Goal: Task Accomplishment & Management: Manage account settings

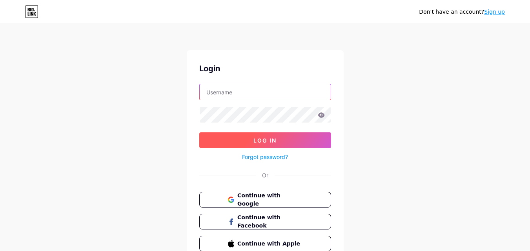
type input "[EMAIL_ADDRESS][DOMAIN_NAME]"
click at [271, 140] on span "Log In" at bounding box center [264, 140] width 23 height 7
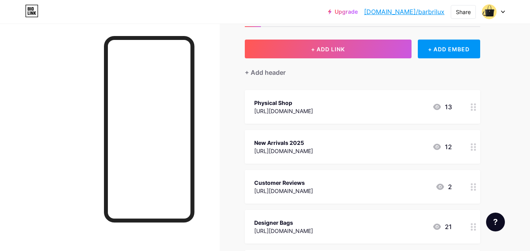
scroll to position [78, 0]
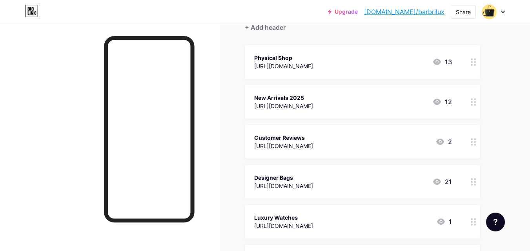
click at [440, 59] on icon at bounding box center [436, 61] width 9 height 9
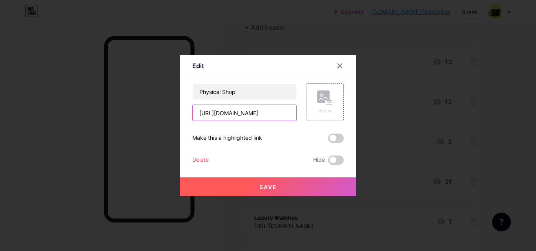
click at [254, 114] on input "[URL][DOMAIN_NAME]" at bounding box center [245, 113] width 104 height 16
click at [341, 62] on div at bounding box center [340, 66] width 14 height 14
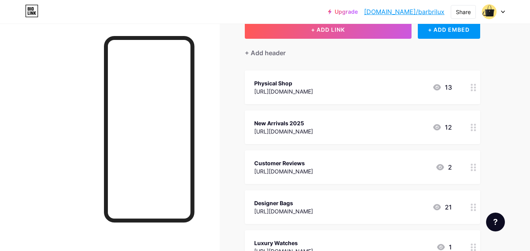
scroll to position [39, 0]
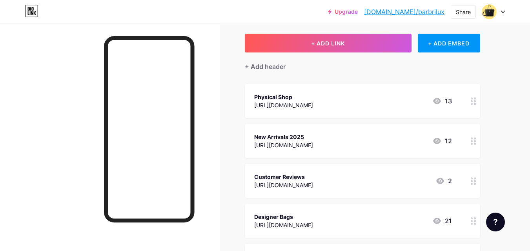
click at [313, 100] on div "Physical Shop" at bounding box center [283, 97] width 59 height 8
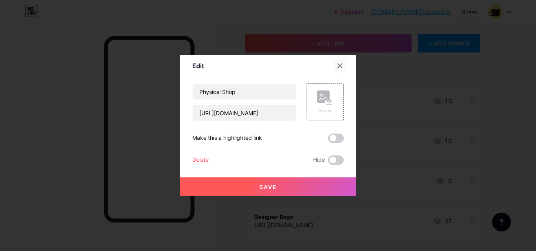
click at [338, 66] on icon at bounding box center [339, 66] width 6 height 6
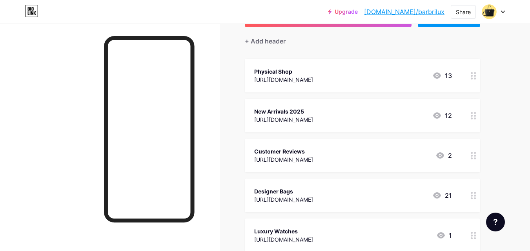
scroll to position [78, 0]
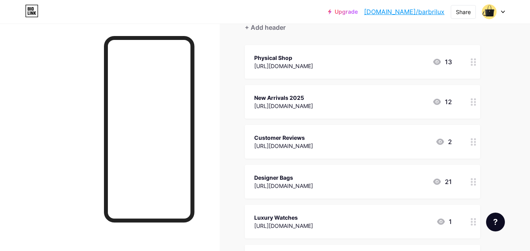
click at [313, 58] on div "Physical Shop" at bounding box center [283, 58] width 59 height 8
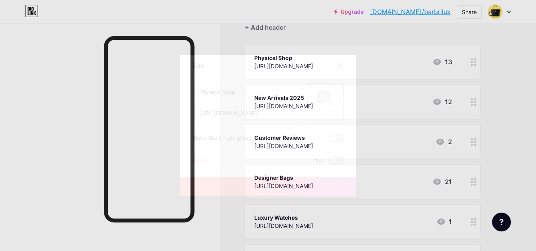
click at [342, 65] on icon at bounding box center [339, 66] width 6 height 6
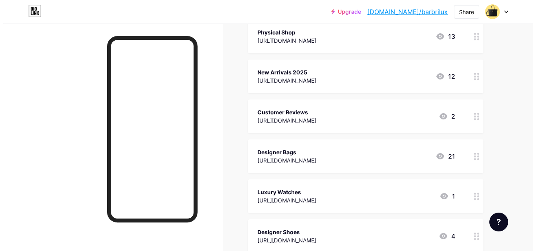
scroll to position [118, 0]
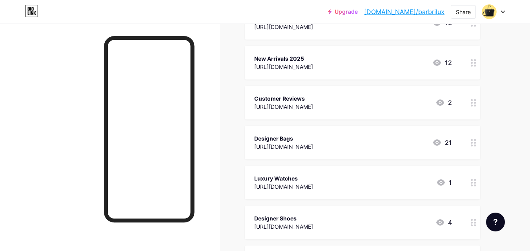
click at [313, 64] on div "[URL][DOMAIN_NAME]" at bounding box center [283, 67] width 59 height 8
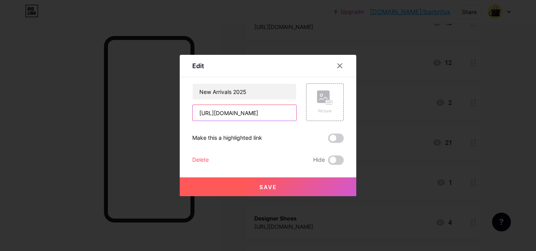
click at [262, 115] on input "[URL][DOMAIN_NAME]" at bounding box center [245, 113] width 104 height 16
paste input "[URL][DOMAIN_NAME]"
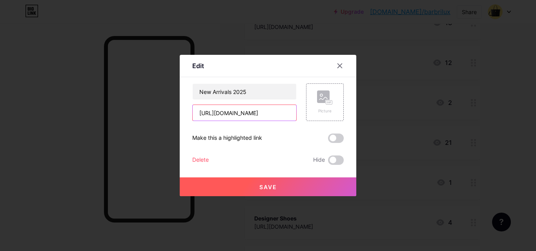
type input "[URL][DOMAIN_NAME]"
click at [273, 126] on div "New Arrivals 2025 [URL][DOMAIN_NAME] Picture Make this a highlighted link Delet…" at bounding box center [267, 125] width 151 height 82
click at [274, 189] on span "Save" at bounding box center [268, 187] width 18 height 7
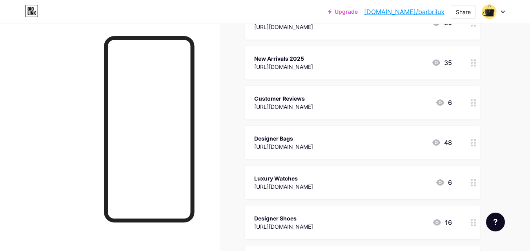
click at [308, 103] on div "[URL][DOMAIN_NAME]" at bounding box center [283, 107] width 59 height 8
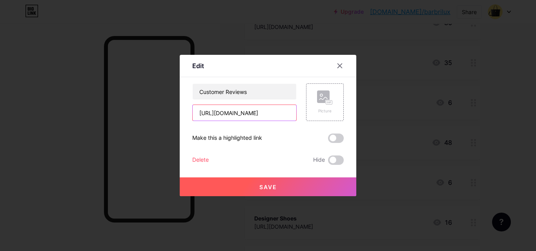
click at [247, 114] on input "[URL][DOMAIN_NAME]" at bounding box center [245, 113] width 104 height 16
paste input "[URL][DOMAIN_NAME]"
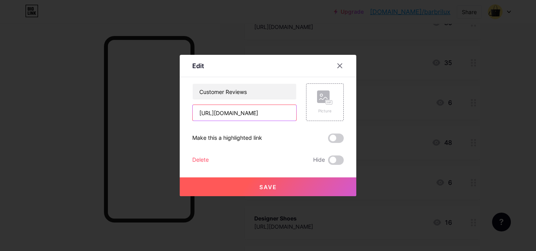
type input "[URL][DOMAIN_NAME]"
click at [261, 191] on button "Save" at bounding box center [268, 187] width 176 height 19
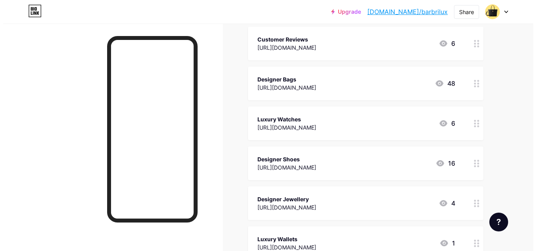
scroll to position [196, 0]
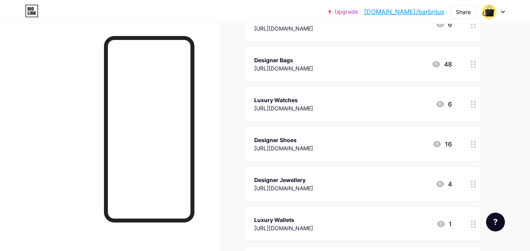
click at [300, 66] on div "[URL][DOMAIN_NAME]" at bounding box center [283, 68] width 59 height 8
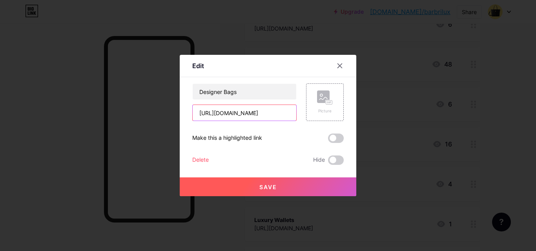
click at [226, 116] on input "[URL][DOMAIN_NAME]" at bounding box center [245, 113] width 104 height 16
paste input "[URL][DOMAIN_NAME]"
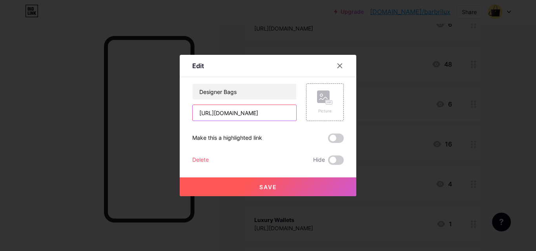
type input "[URL][DOMAIN_NAME]"
click at [249, 131] on div "Designer Bags [URL][DOMAIN_NAME] Picture Make this a highlighted link Delete Hi…" at bounding box center [267, 125] width 151 height 82
click at [269, 188] on span "Save" at bounding box center [268, 187] width 18 height 7
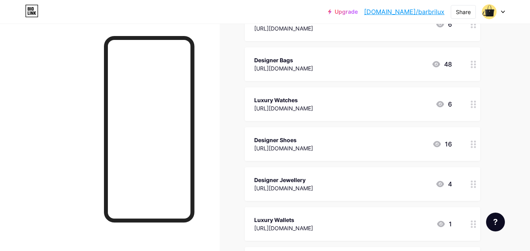
click at [313, 107] on div "[URL][DOMAIN_NAME]" at bounding box center [283, 108] width 59 height 8
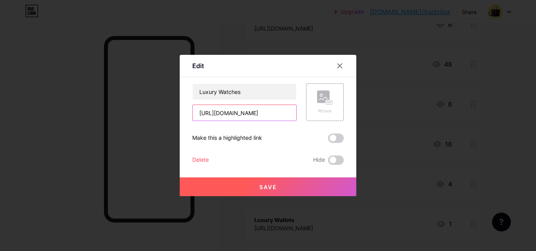
click at [234, 108] on input "[URL][DOMAIN_NAME]" at bounding box center [245, 113] width 104 height 16
paste input "[URL][DOMAIN_NAME]"
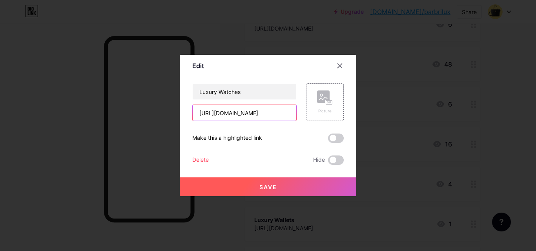
type input "[URL][DOMAIN_NAME]"
click at [256, 127] on div "Luxury Watches [URL][DOMAIN_NAME] Picture Make this a highlighted link Delete H…" at bounding box center [267, 125] width 151 height 82
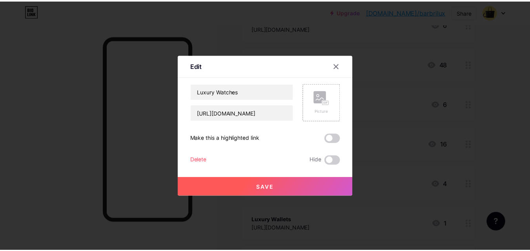
scroll to position [0, 0]
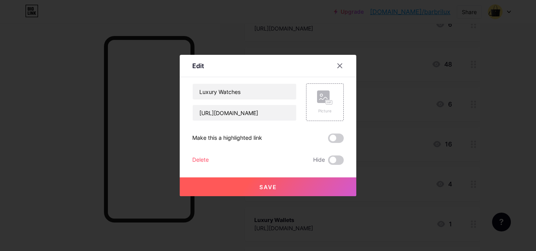
click at [264, 185] on span "Save" at bounding box center [268, 187] width 18 height 7
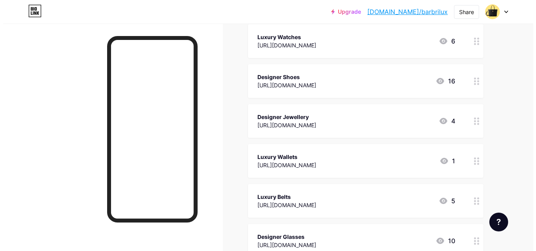
scroll to position [274, 0]
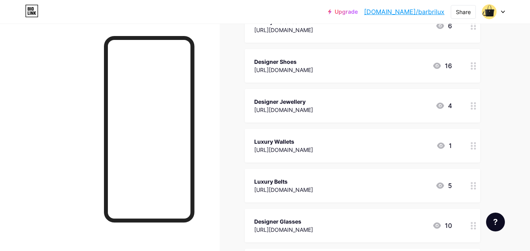
click at [300, 67] on div "[URL][DOMAIN_NAME]" at bounding box center [283, 70] width 59 height 8
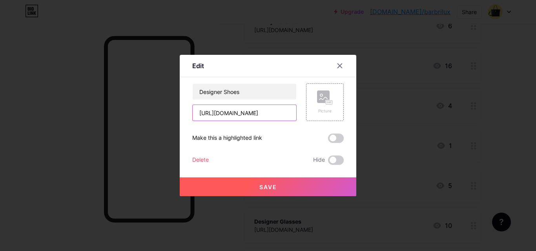
click at [268, 114] on input "[URL][DOMAIN_NAME]" at bounding box center [245, 113] width 104 height 16
paste input "[URL][DOMAIN_NAME]"
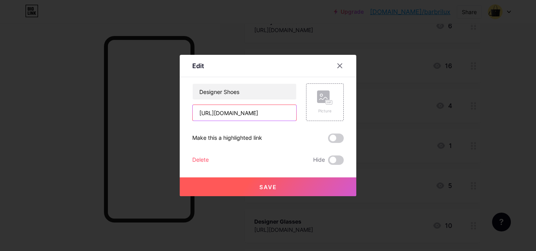
type input "[URL][DOMAIN_NAME]"
click at [255, 188] on button "Save" at bounding box center [268, 187] width 176 height 19
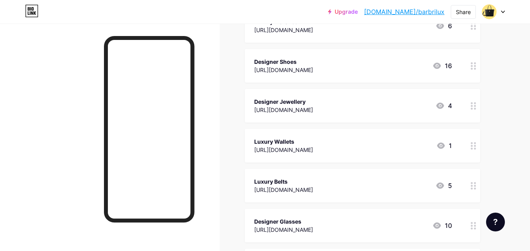
click at [313, 106] on div "[URL][DOMAIN_NAME]" at bounding box center [283, 110] width 59 height 8
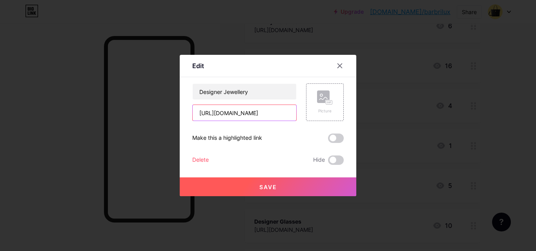
click at [237, 117] on input "[URL][DOMAIN_NAME]" at bounding box center [245, 113] width 104 height 16
paste input "E-uccl_wWSE3J_BNezDp1xlCtfR-Jf7p"
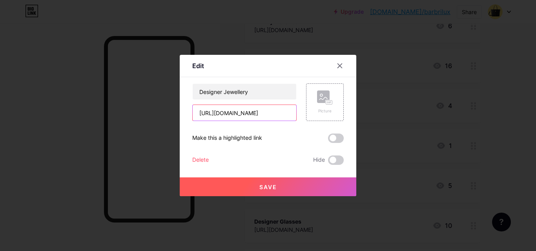
type input "[URL][DOMAIN_NAME]"
click at [267, 190] on span "Save" at bounding box center [268, 187] width 18 height 7
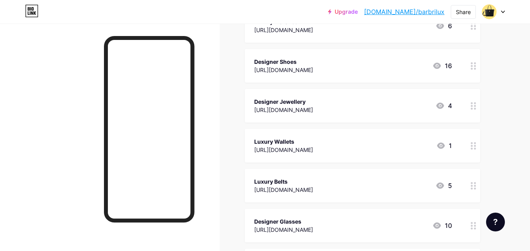
click at [313, 144] on div "Luxury Wallets" at bounding box center [283, 142] width 59 height 8
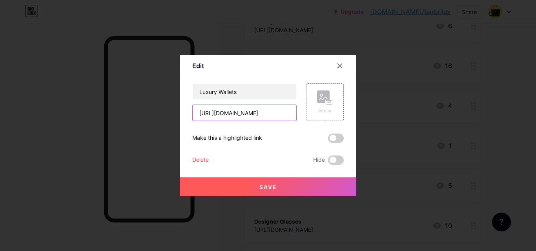
click at [238, 115] on input "[URL][DOMAIN_NAME]" at bounding box center [245, 113] width 104 height 16
click at [253, 125] on div "Luxury Wallets Picture Make this a highlighted link Delete Hide Save" at bounding box center [267, 125] width 151 height 82
click at [246, 112] on input "text" at bounding box center [245, 113] width 104 height 16
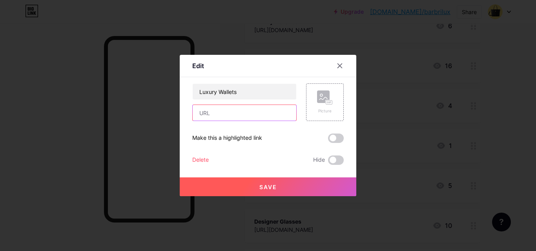
paste input "[URL][DOMAIN_NAME]"
type input "[URL][DOMAIN_NAME]"
click at [253, 187] on button "Save" at bounding box center [268, 187] width 176 height 19
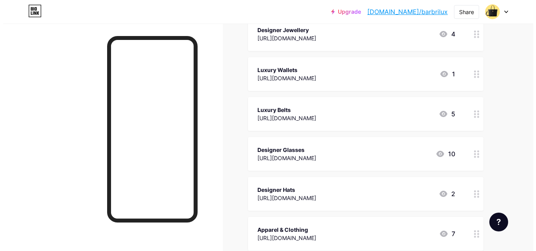
scroll to position [353, 0]
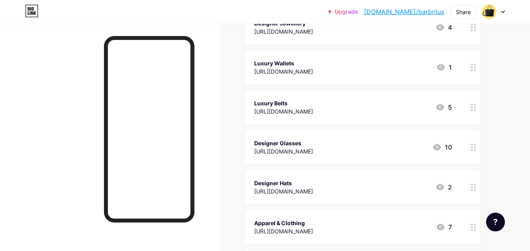
click at [313, 112] on div "[URL][DOMAIN_NAME]" at bounding box center [283, 111] width 59 height 8
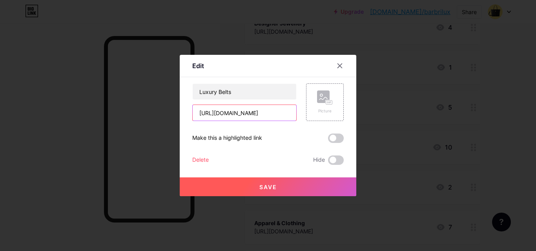
click at [231, 114] on input "[URL][DOMAIN_NAME]" at bounding box center [245, 113] width 104 height 16
paste input "[URL][DOMAIN_NAME]"
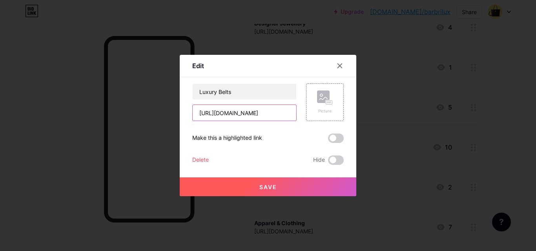
scroll to position [0, 111]
type input "[URL][DOMAIN_NAME]"
click at [236, 182] on button "Save" at bounding box center [268, 187] width 176 height 19
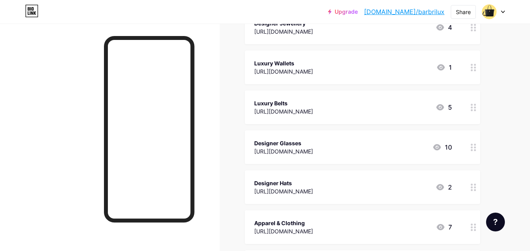
click at [313, 151] on div "[URL][DOMAIN_NAME]" at bounding box center [283, 151] width 59 height 8
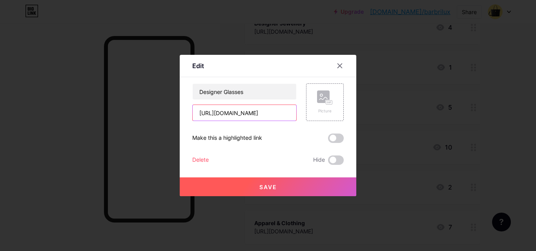
click at [254, 114] on input "[URL][DOMAIN_NAME]" at bounding box center [245, 113] width 104 height 16
paste input "[URL][DOMAIN_NAME]"
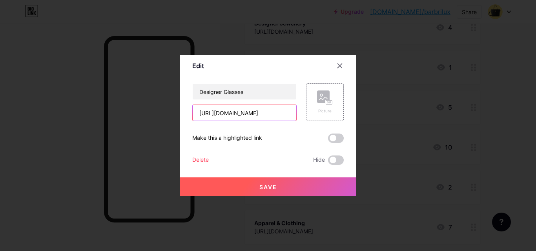
type input "[URL][DOMAIN_NAME]"
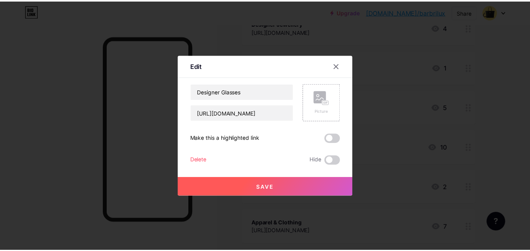
scroll to position [0, 0]
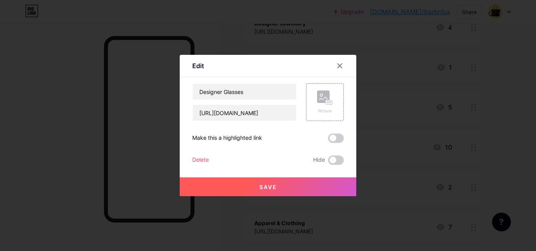
click at [230, 129] on div "Designer Glasses [URL][DOMAIN_NAME] Picture Make this a highlighted link Delete…" at bounding box center [267, 125] width 151 height 82
click at [257, 189] on button "Save" at bounding box center [268, 187] width 176 height 19
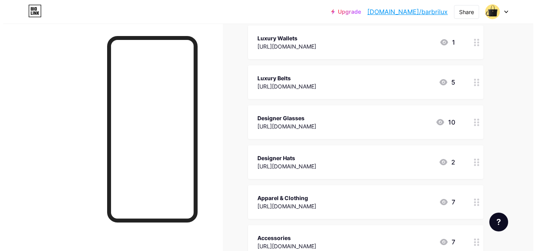
scroll to position [392, 0]
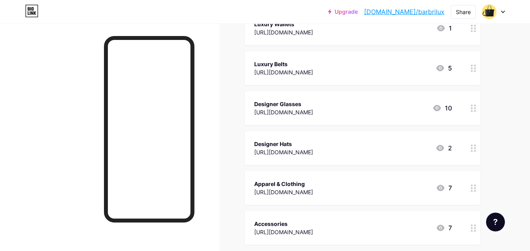
click at [313, 154] on div "[URL][DOMAIN_NAME]" at bounding box center [283, 152] width 59 height 8
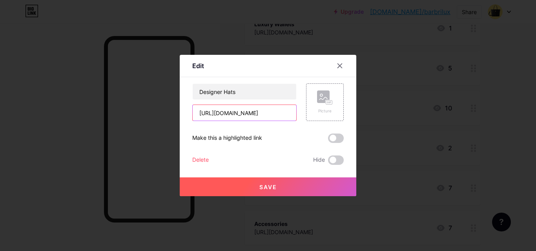
click at [252, 109] on input "[URL][DOMAIN_NAME]" at bounding box center [245, 113] width 104 height 16
paste input "[URL][DOMAIN_NAME]"
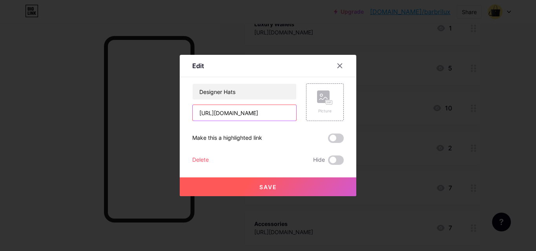
type input "[URL][DOMAIN_NAME]"
click at [254, 187] on button "Save" at bounding box center [268, 187] width 176 height 19
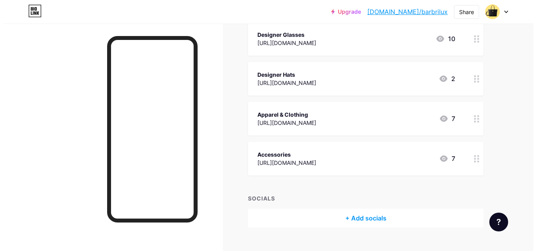
scroll to position [471, 0]
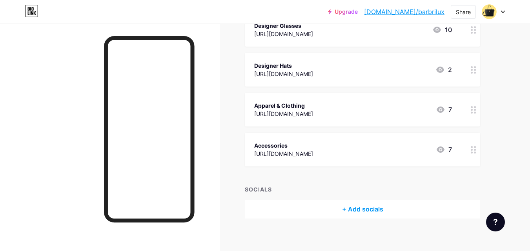
click at [309, 111] on div "[URL][DOMAIN_NAME]" at bounding box center [283, 114] width 59 height 8
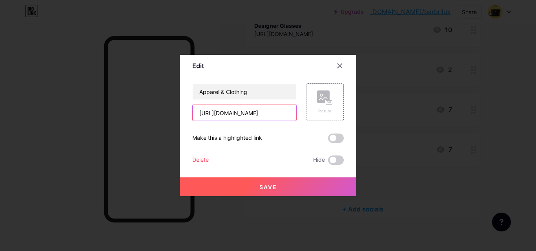
click at [234, 111] on input "[URL][DOMAIN_NAME]" at bounding box center [245, 113] width 104 height 16
paste input "JKQzSWC-NH_BrFm5Xt3pO4LY-wbAei_u"
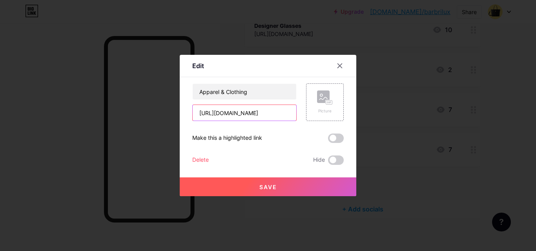
type input "[URL][DOMAIN_NAME]"
click at [267, 129] on div "Apparel & Clothing [URL][DOMAIN_NAME] Picture Make this a highlighted link Dele…" at bounding box center [267, 125] width 151 height 82
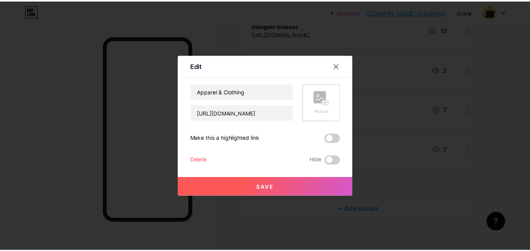
scroll to position [0, 0]
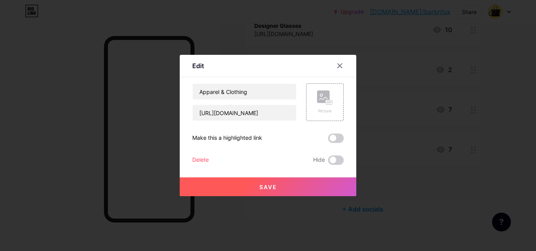
click at [270, 187] on span "Save" at bounding box center [268, 187] width 18 height 7
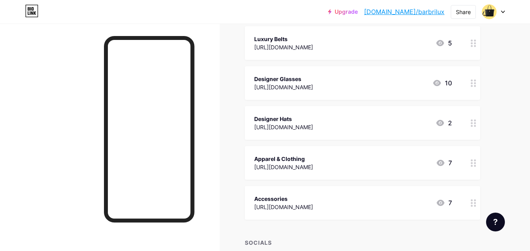
scroll to position [431, 0]
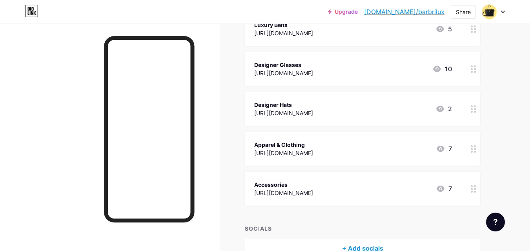
click at [313, 192] on div "[URL][DOMAIN_NAME]" at bounding box center [283, 193] width 59 height 8
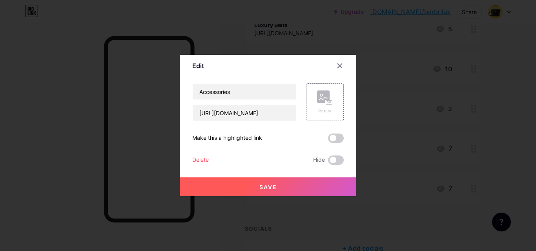
click at [282, 190] on button "Save" at bounding box center [268, 187] width 176 height 19
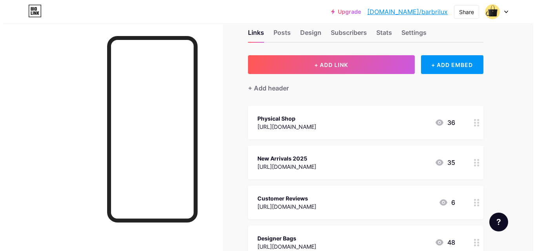
scroll to position [0, 0]
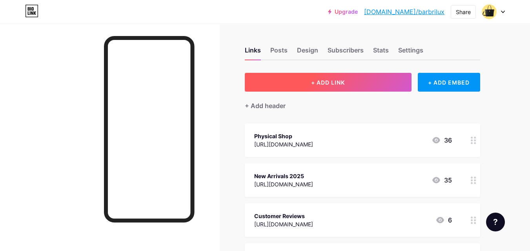
click at [337, 84] on span "+ ADD LINK" at bounding box center [328, 82] width 34 height 7
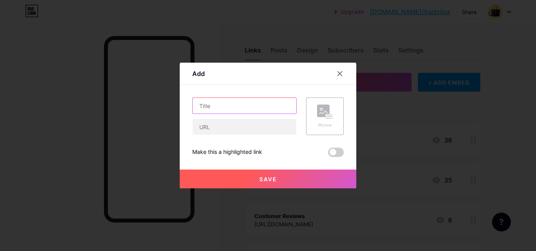
click at [209, 110] on input "text" at bounding box center [245, 106] width 104 height 16
click at [243, 105] on input "text" at bounding box center [245, 106] width 104 height 16
click at [221, 105] on input "Phone cases" at bounding box center [245, 106] width 104 height 16
type input "Phone Cases"
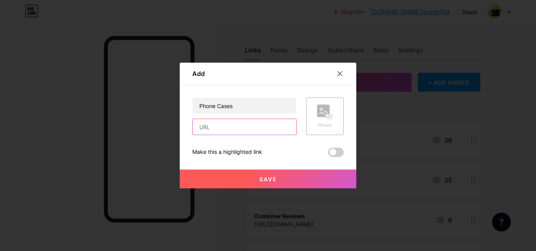
click at [256, 128] on input "text" at bounding box center [245, 127] width 104 height 16
paste input "[URL][DOMAIN_NAME]"
type input "[URL][DOMAIN_NAME]"
click at [251, 176] on button "Save" at bounding box center [268, 179] width 176 height 19
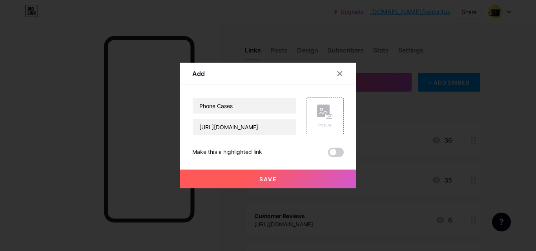
scroll to position [0, 0]
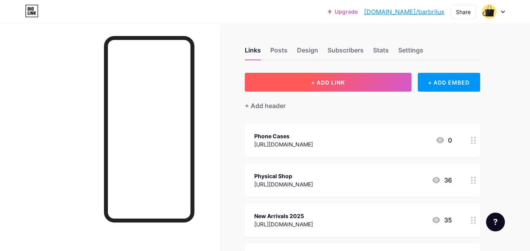
click at [329, 76] on button "+ ADD LINK" at bounding box center [328, 82] width 167 height 19
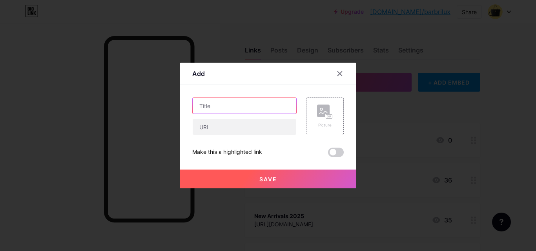
click at [247, 105] on input "text" at bounding box center [245, 106] width 104 height 16
type input "Winter Appreals"
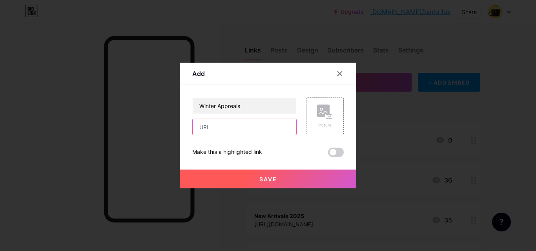
click at [238, 124] on input "text" at bounding box center [245, 127] width 104 height 16
paste input "[URL][DOMAIN_NAME]"
type input "[URL][DOMAIN_NAME]"
click at [275, 172] on button "Save" at bounding box center [268, 179] width 176 height 19
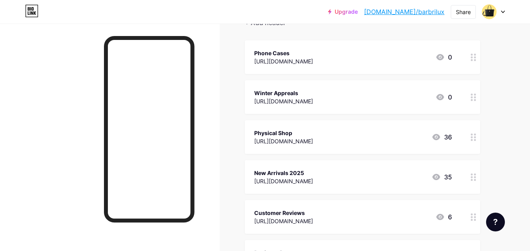
scroll to position [69, 0]
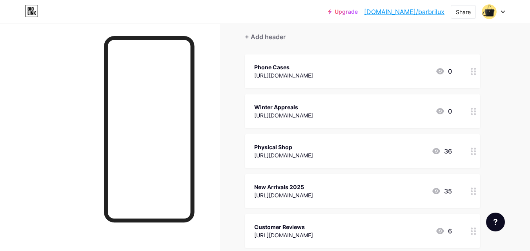
click at [438, 110] on icon at bounding box center [440, 111] width 8 height 6
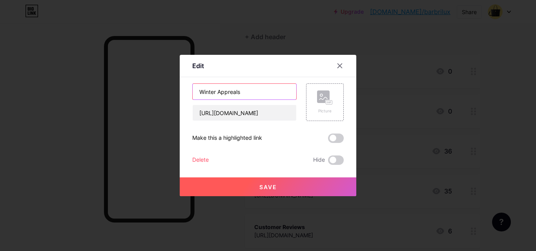
click at [258, 94] on input "Winter Appreals" at bounding box center [245, 92] width 104 height 16
type input "Winter Apparels"
click at [288, 189] on button "Save" at bounding box center [268, 187] width 176 height 19
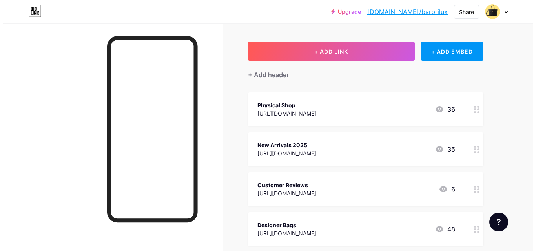
scroll to position [0, 0]
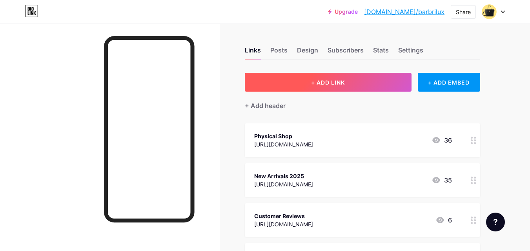
click at [324, 80] on span "+ ADD LINK" at bounding box center [328, 82] width 34 height 7
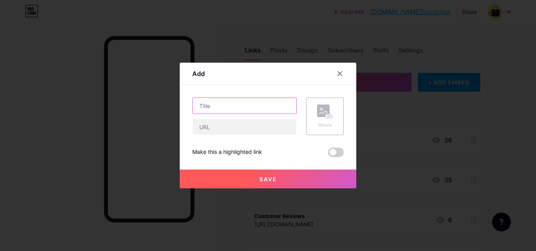
click at [223, 105] on input "text" at bounding box center [245, 106] width 104 height 16
type input "C"
type input "Payments"
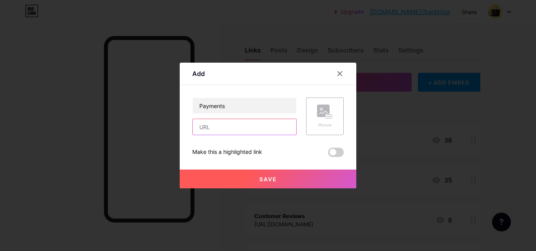
drag, startPoint x: 205, startPoint y: 124, endPoint x: 214, endPoint y: 120, distance: 9.7
click at [206, 124] on input "text" at bounding box center [245, 127] width 104 height 16
paste input "[URL][DOMAIN_NAME]"
type input "[URL][DOMAIN_NAME]"
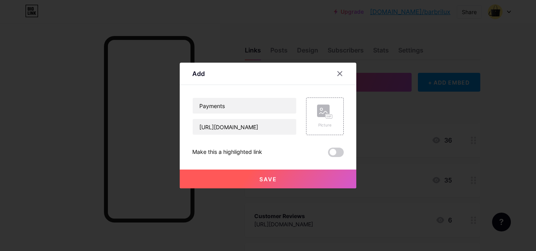
click at [241, 181] on button "Save" at bounding box center [268, 179] width 176 height 19
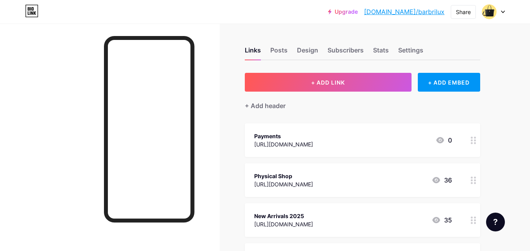
scroll to position [39, 0]
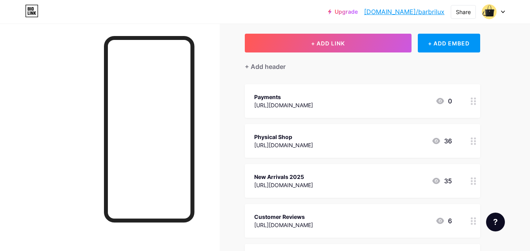
click at [313, 145] on div "[URL][DOMAIN_NAME]" at bounding box center [283, 145] width 59 height 8
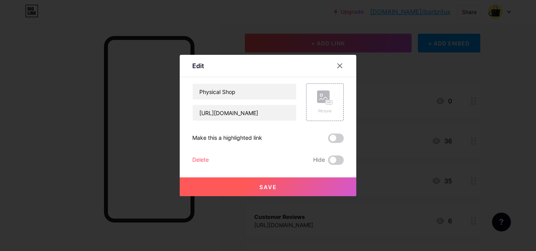
click at [202, 160] on div "Delete" at bounding box center [200, 160] width 16 height 9
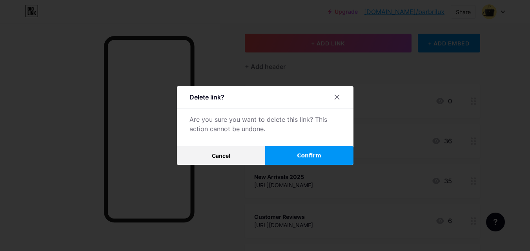
click at [313, 151] on button "Confirm" at bounding box center [309, 155] width 88 height 19
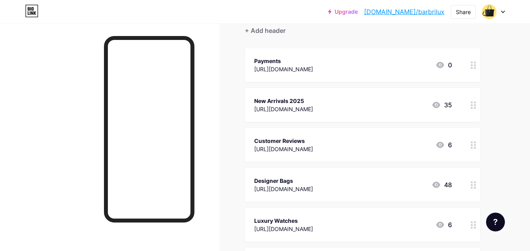
scroll to position [18, 0]
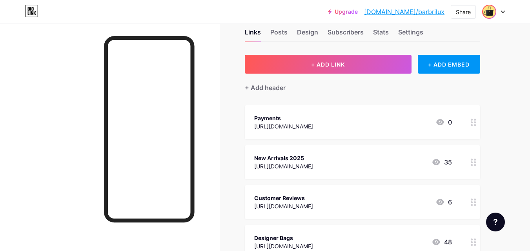
click at [493, 11] on img at bounding box center [489, 11] width 13 height 13
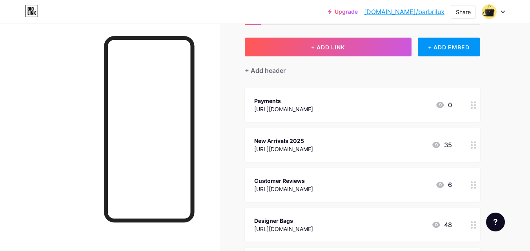
scroll to position [0, 0]
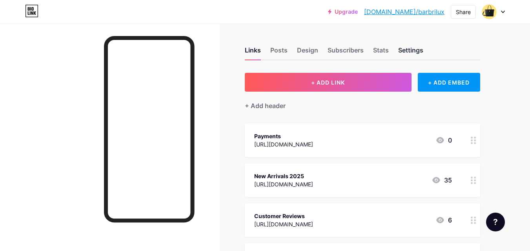
click at [406, 47] on div "Settings" at bounding box center [410, 52] width 25 height 14
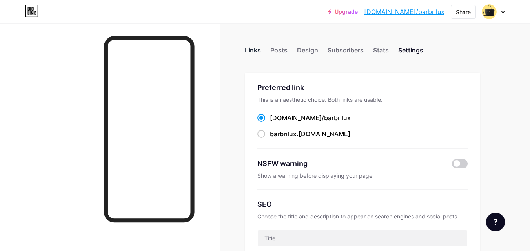
click at [254, 49] on div "Links" at bounding box center [253, 52] width 16 height 14
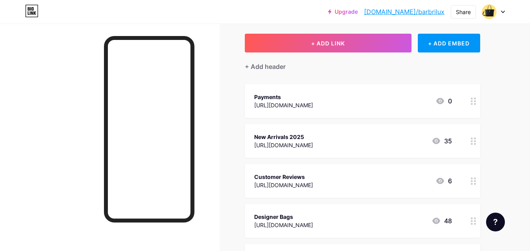
scroll to position [78, 0]
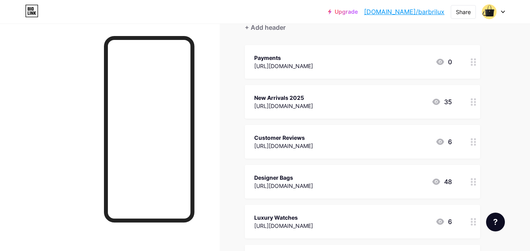
click at [313, 97] on div "New Arrivals 2025" at bounding box center [283, 98] width 59 height 8
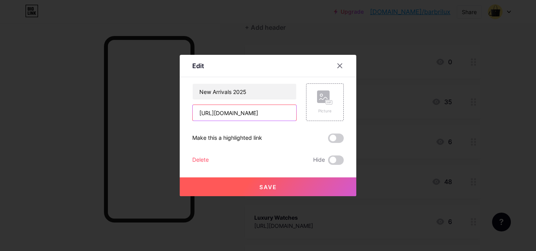
click at [234, 113] on input "[URL][DOMAIN_NAME]" at bounding box center [245, 113] width 104 height 16
click at [340, 65] on icon at bounding box center [340, 66] width 4 height 4
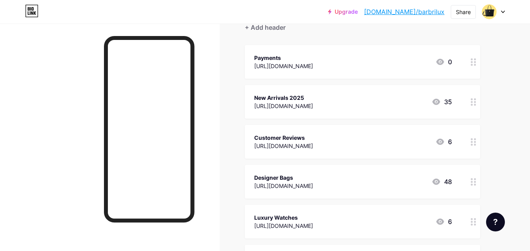
scroll to position [118, 0]
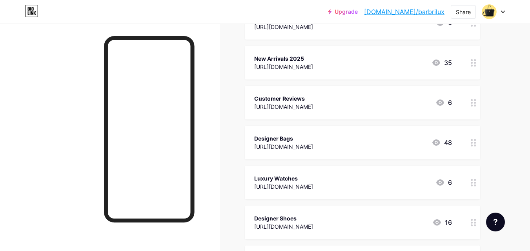
click at [304, 100] on div "Customer Reviews" at bounding box center [283, 99] width 59 height 8
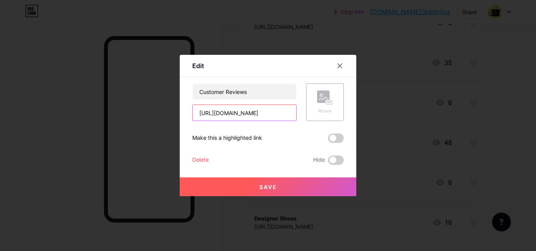
click at [245, 113] on input "[URL][DOMAIN_NAME]" at bounding box center [245, 113] width 104 height 16
click at [339, 65] on icon at bounding box center [340, 66] width 4 height 4
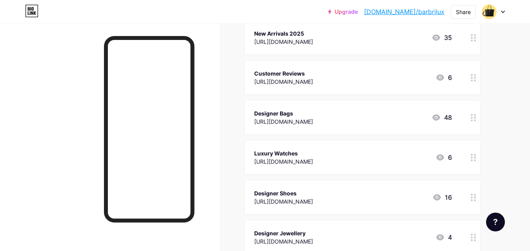
scroll to position [157, 0]
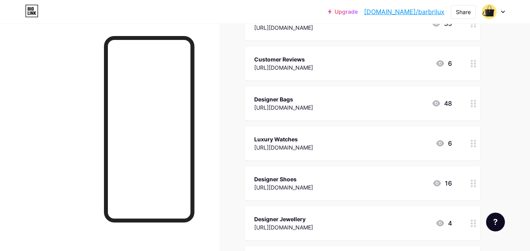
click at [307, 102] on div "Designer Bags" at bounding box center [283, 99] width 59 height 8
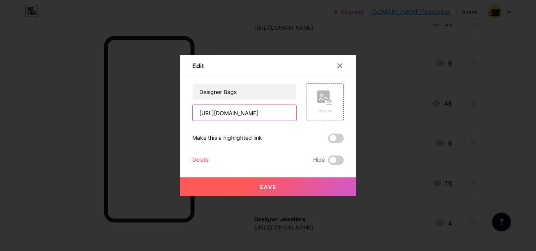
click at [244, 119] on input "[URL][DOMAIN_NAME]" at bounding box center [245, 113] width 104 height 16
click at [338, 64] on icon at bounding box center [340, 66] width 4 height 4
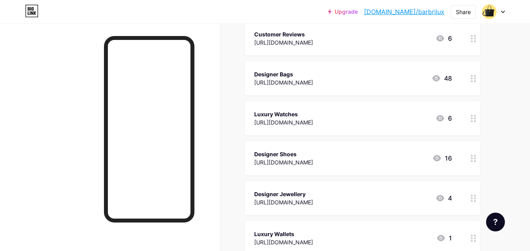
scroll to position [196, 0]
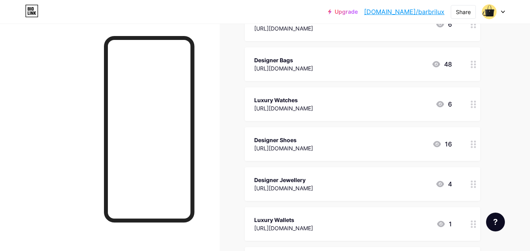
click at [304, 102] on div "Luxury Watches" at bounding box center [283, 100] width 59 height 8
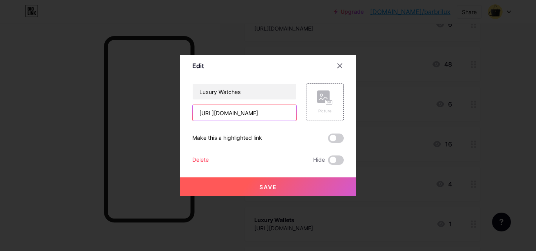
click at [267, 114] on input "[URL][DOMAIN_NAME]" at bounding box center [245, 113] width 104 height 16
click at [342, 63] on icon at bounding box center [339, 66] width 6 height 6
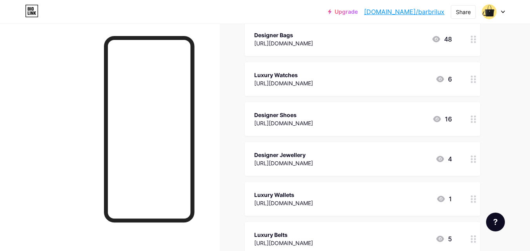
scroll to position [235, 0]
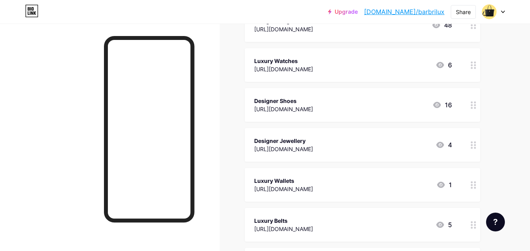
click at [298, 105] on div "[URL][DOMAIN_NAME]" at bounding box center [283, 109] width 59 height 8
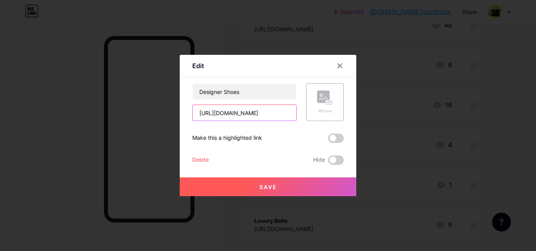
click at [245, 115] on input "[URL][DOMAIN_NAME]" at bounding box center [245, 113] width 104 height 16
click at [340, 67] on icon at bounding box center [339, 66] width 6 height 6
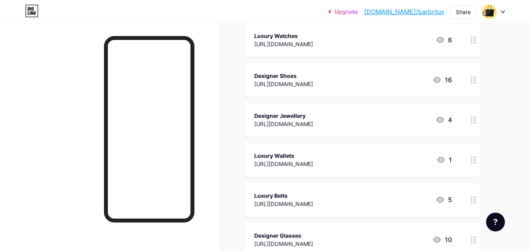
scroll to position [274, 0]
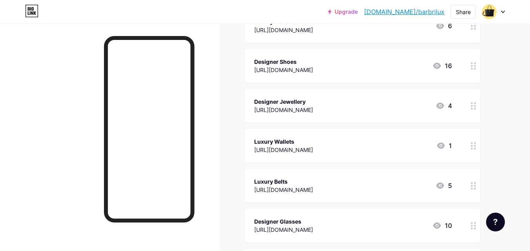
click at [313, 101] on div "Designer Jewellery" at bounding box center [283, 102] width 59 height 8
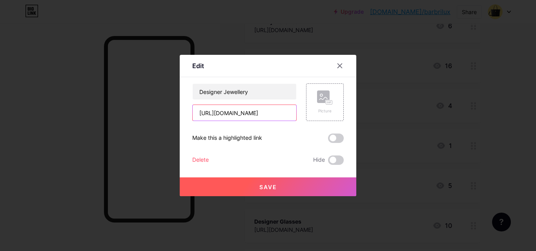
click at [254, 113] on input "[URL][DOMAIN_NAME]" at bounding box center [245, 113] width 104 height 16
click at [341, 65] on icon at bounding box center [340, 66] width 4 height 4
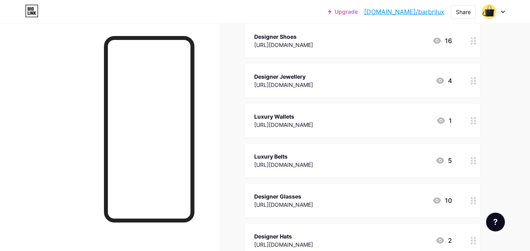
scroll to position [314, 0]
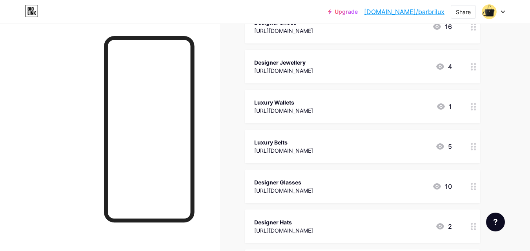
click at [313, 110] on div "[URL][DOMAIN_NAME]" at bounding box center [283, 111] width 59 height 8
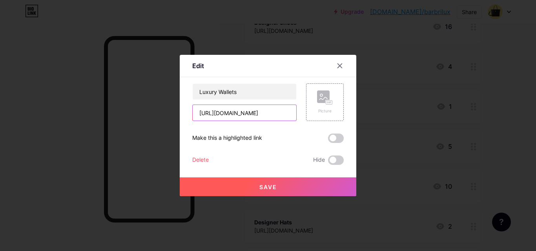
click at [223, 110] on input "[URL][DOMAIN_NAME]" at bounding box center [245, 113] width 104 height 16
click at [341, 65] on icon at bounding box center [339, 66] width 6 height 6
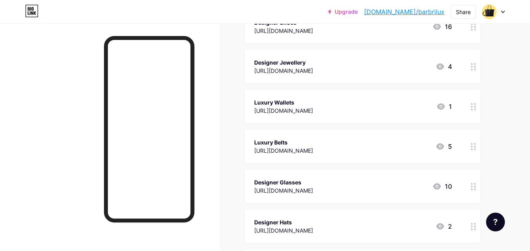
scroll to position [353, 0]
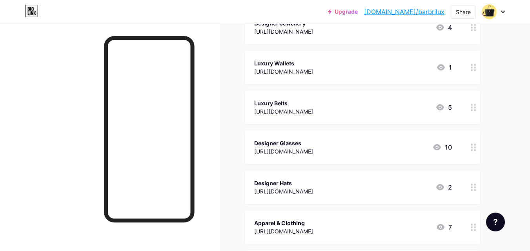
click at [306, 102] on div "Luxury Belts" at bounding box center [283, 103] width 59 height 8
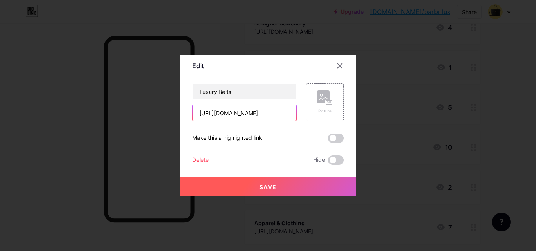
click at [247, 114] on input "[URL][DOMAIN_NAME]" at bounding box center [245, 113] width 104 height 16
click at [333, 69] on div at bounding box center [345, 66] width 24 height 14
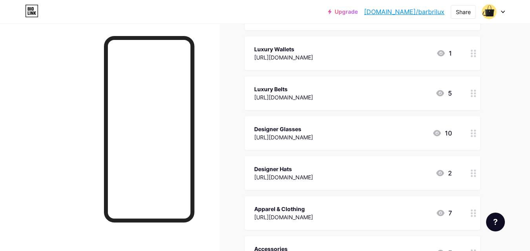
scroll to position [392, 0]
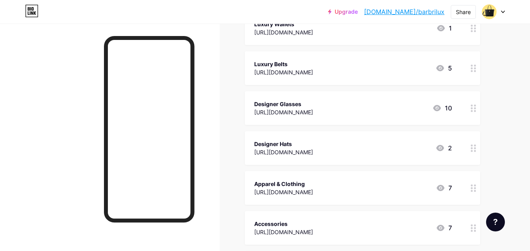
click at [305, 103] on div "Designer Glasses" at bounding box center [283, 104] width 59 height 8
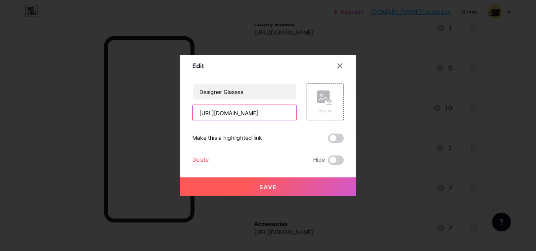
click at [243, 116] on input "[URL][DOMAIN_NAME]" at bounding box center [245, 113] width 104 height 16
click at [244, 116] on input "[URL][DOMAIN_NAME]" at bounding box center [245, 113] width 104 height 16
click at [340, 65] on icon at bounding box center [340, 66] width 4 height 4
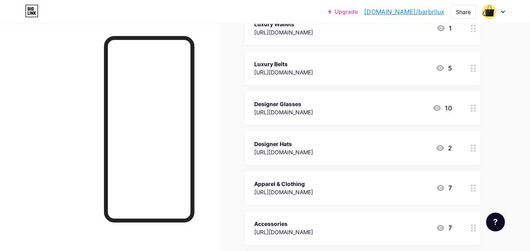
scroll to position [431, 0]
click at [293, 104] on div "Designer Hats" at bounding box center [283, 105] width 59 height 8
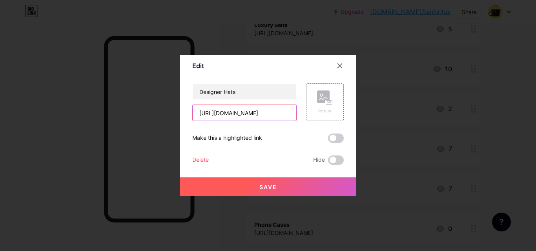
click at [246, 107] on input "[URL][DOMAIN_NAME]" at bounding box center [245, 113] width 104 height 16
click at [247, 112] on input "[URL][DOMAIN_NAME]" at bounding box center [245, 113] width 104 height 16
click at [337, 66] on icon at bounding box center [339, 66] width 6 height 6
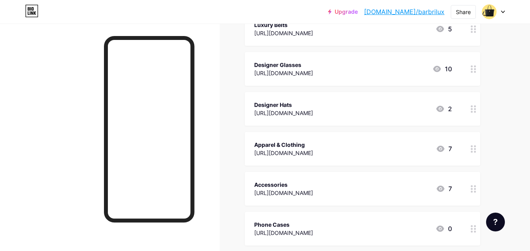
scroll to position [471, 0]
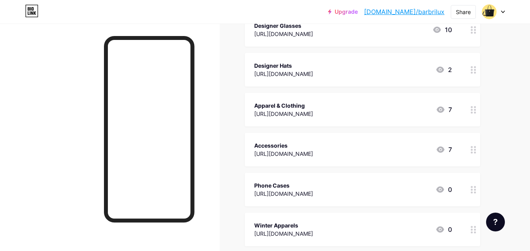
click at [305, 108] on div "Apparel & Clothing" at bounding box center [283, 106] width 59 height 8
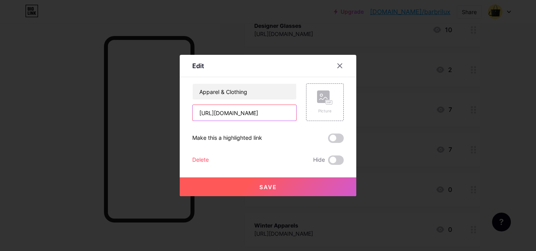
click at [274, 114] on input "[URL][DOMAIN_NAME]" at bounding box center [245, 113] width 104 height 16
click at [339, 64] on icon at bounding box center [339, 66] width 6 height 6
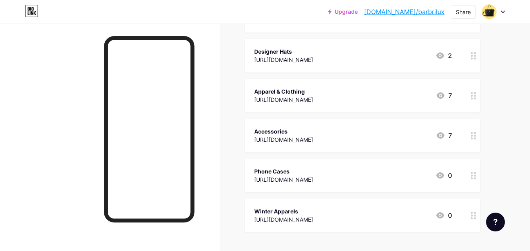
scroll to position [510, 0]
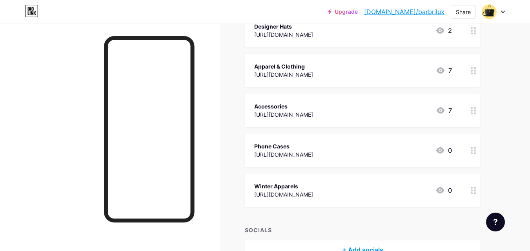
click at [307, 111] on div "[URL][DOMAIN_NAME]" at bounding box center [283, 115] width 59 height 8
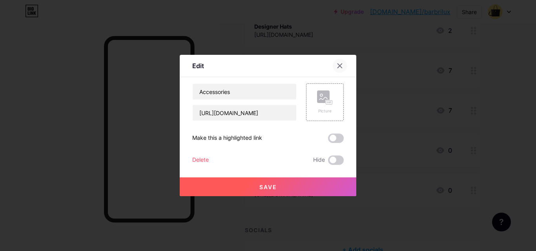
click at [342, 68] on icon at bounding box center [340, 66] width 4 height 4
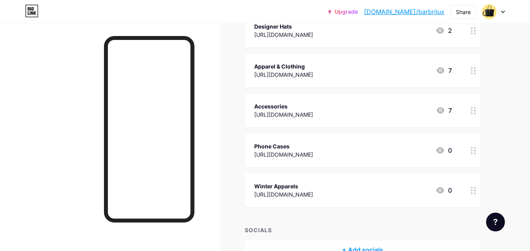
click at [313, 116] on div "[URL][DOMAIN_NAME]" at bounding box center [283, 115] width 59 height 8
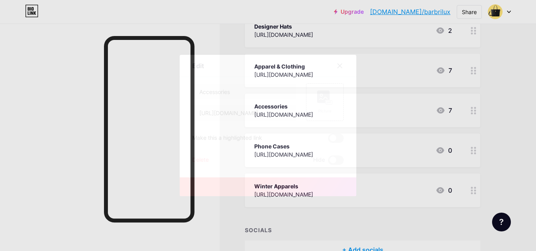
click at [205, 160] on div "Delete" at bounding box center [200, 160] width 16 height 9
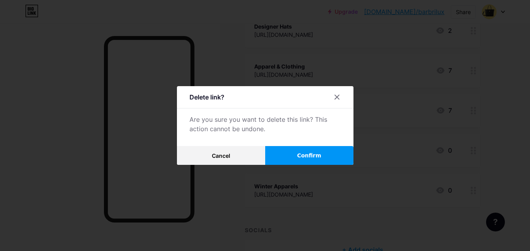
click at [309, 157] on span "Confirm" at bounding box center [309, 156] width 24 height 8
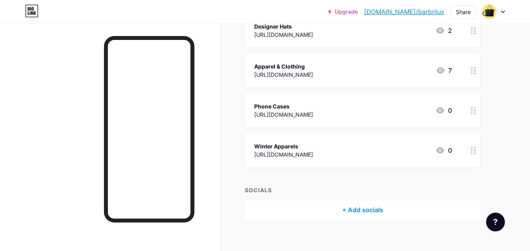
click at [330, 101] on div "Phone Cases [URL][DOMAIN_NAME] 0" at bounding box center [362, 111] width 235 height 34
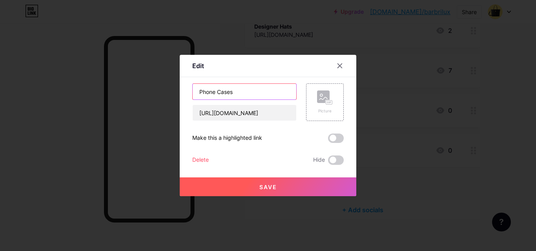
click at [227, 93] on input "Phone Cases" at bounding box center [245, 92] width 104 height 16
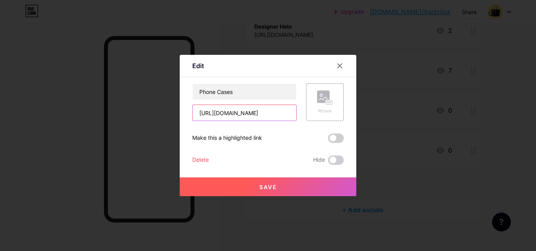
click at [245, 115] on input "[URL][DOMAIN_NAME]" at bounding box center [245, 113] width 104 height 16
click at [336, 67] on icon at bounding box center [339, 66] width 6 height 6
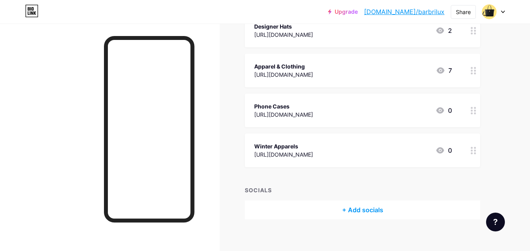
click at [313, 155] on div "[URL][DOMAIN_NAME]" at bounding box center [283, 155] width 59 height 8
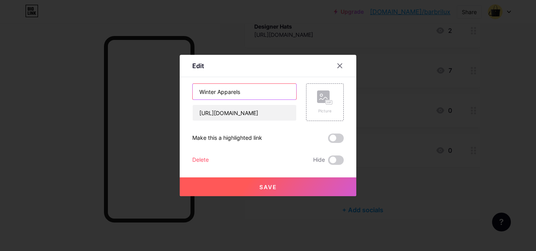
click at [229, 92] on input "Winter Apparels" at bounding box center [245, 92] width 104 height 16
paste input "[URL][DOMAIN_NAME]"
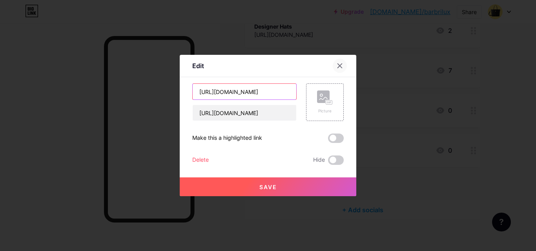
type input "[URL][DOMAIN_NAME]"
click at [336, 64] on icon at bounding box center [339, 66] width 6 height 6
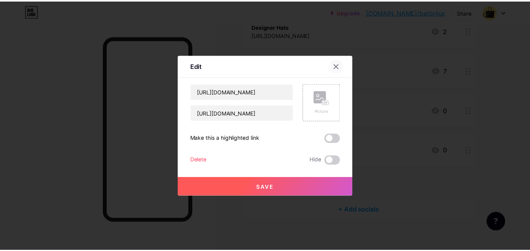
scroll to position [0, 0]
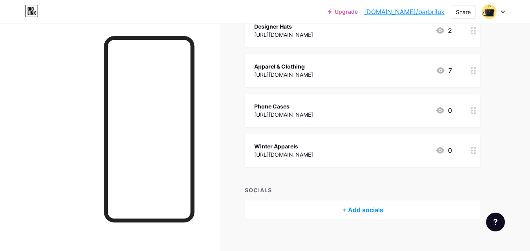
click at [313, 153] on div "[URL][DOMAIN_NAME]" at bounding box center [283, 155] width 59 height 8
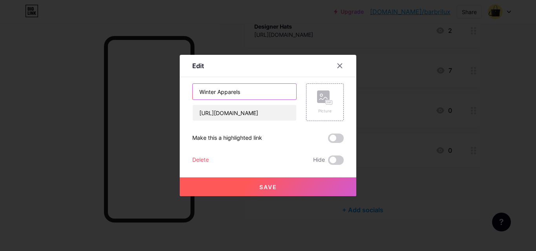
click at [218, 90] on input "Winter Apparels" at bounding box center [245, 92] width 104 height 16
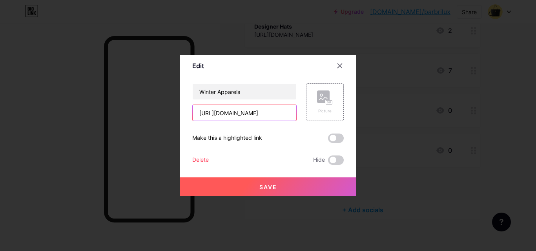
click at [242, 113] on input "[URL][DOMAIN_NAME]" at bounding box center [245, 113] width 104 height 16
click at [341, 67] on icon at bounding box center [340, 66] width 4 height 4
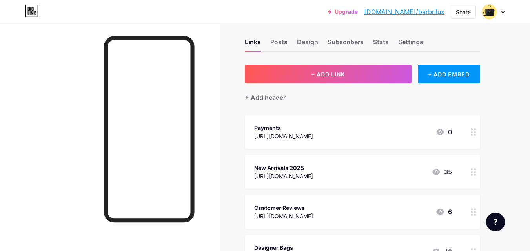
scroll to position [7, 0]
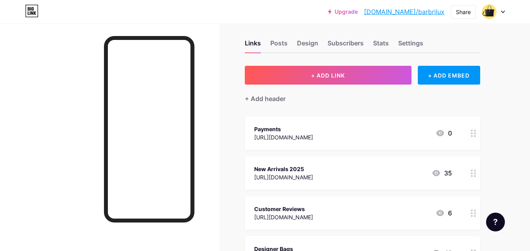
click at [313, 131] on div "Payments" at bounding box center [283, 129] width 59 height 8
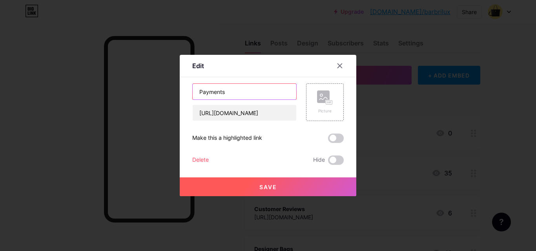
click at [207, 90] on input "Payments" at bounding box center [245, 92] width 104 height 16
click at [337, 70] on div at bounding box center [340, 66] width 14 height 14
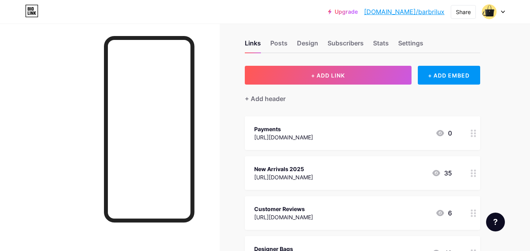
click at [408, 11] on link "[DOMAIN_NAME]/barbrilux" at bounding box center [404, 11] width 80 height 9
